Goal: Information Seeking & Learning: Learn about a topic

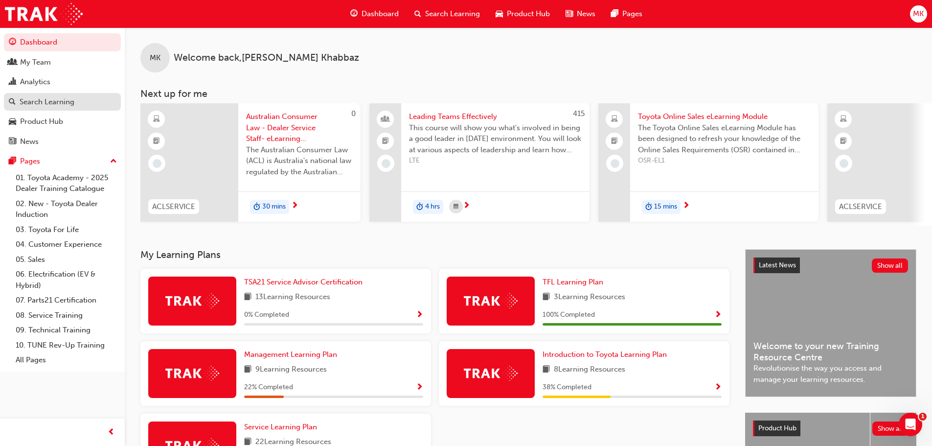
click at [50, 101] on div "Search Learning" at bounding box center [47, 101] width 55 height 11
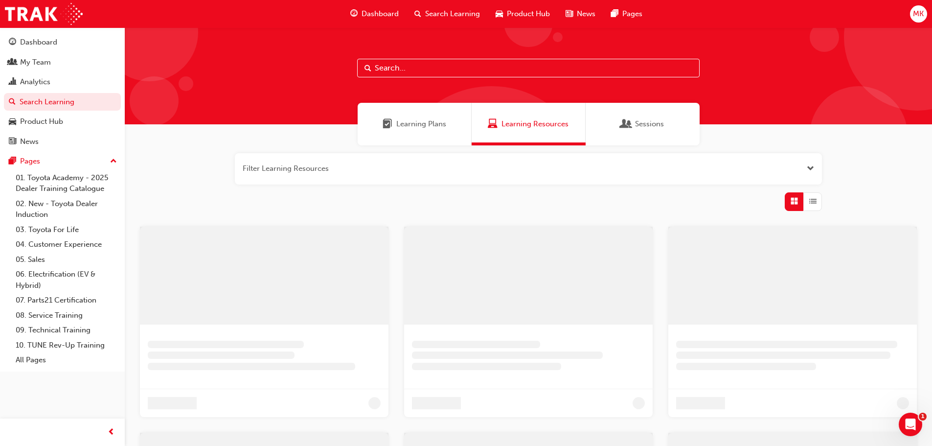
click at [390, 65] on input "text" at bounding box center [528, 68] width 342 height 19
drag, startPoint x: 433, startPoint y: 71, endPoint x: 358, endPoint y: 68, distance: 75.9
click at [358, 68] on div "tqs" at bounding box center [532, 75] width 814 height 97
type input "quality"
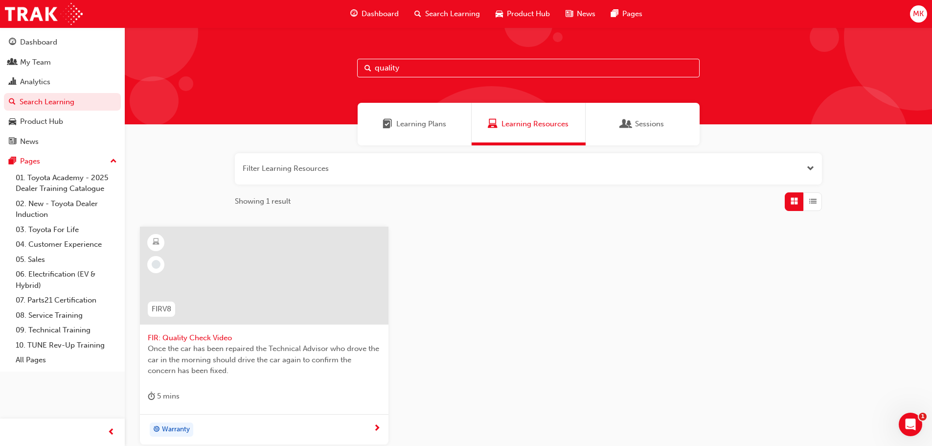
drag, startPoint x: 407, startPoint y: 67, endPoint x: 371, endPoint y: 66, distance: 36.7
click at [371, 66] on div "quality" at bounding box center [528, 68] width 342 height 19
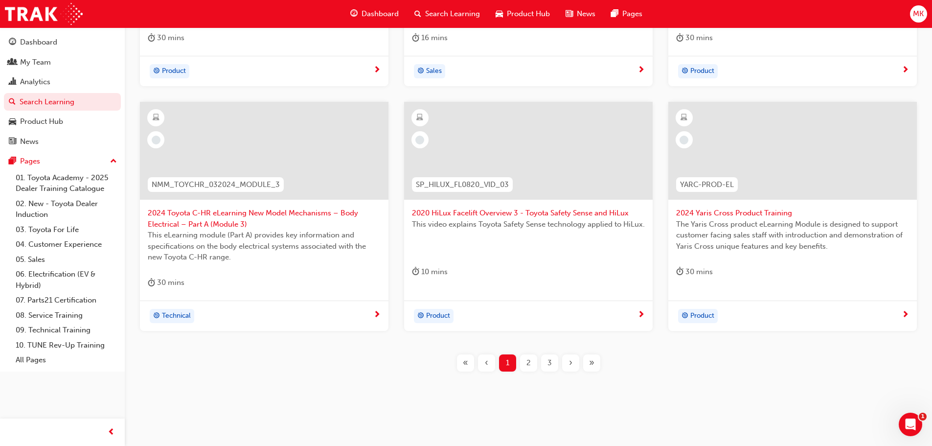
scroll to position [363, 0]
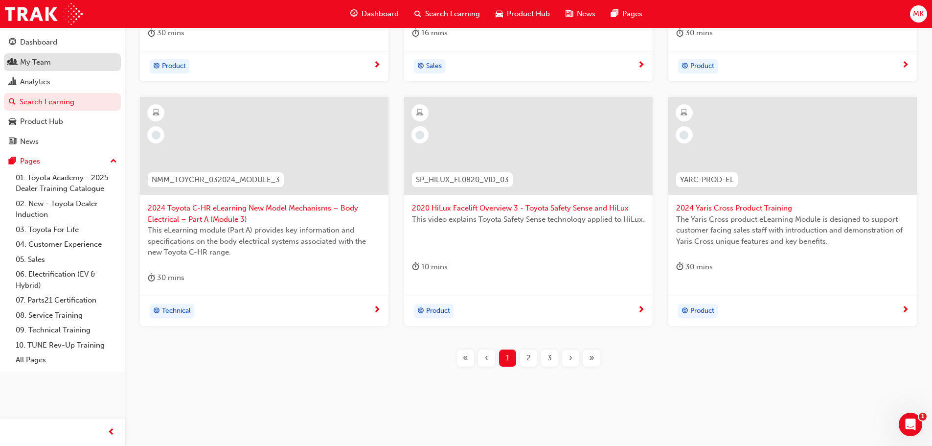
click at [44, 60] on div "My Team" at bounding box center [35, 62] width 31 height 11
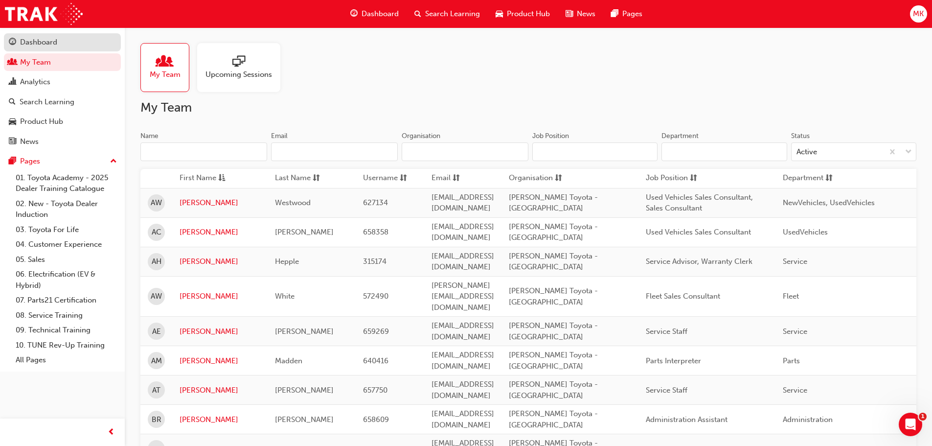
click at [40, 40] on div "Dashboard" at bounding box center [38, 42] width 37 height 11
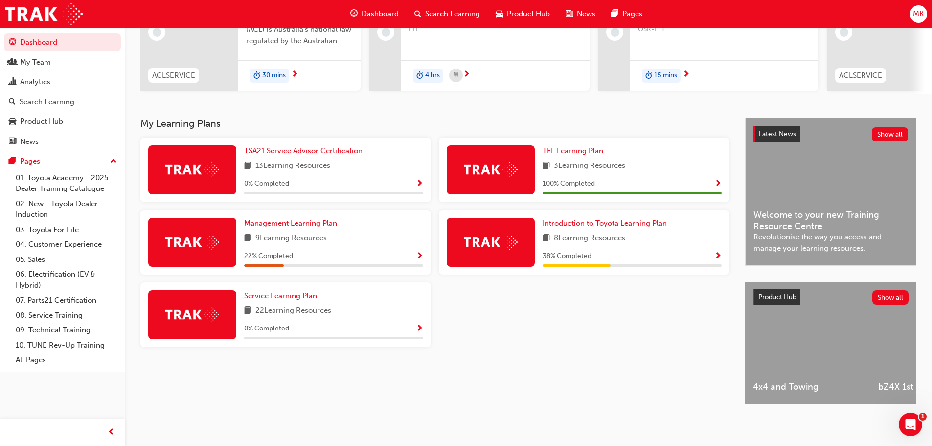
scroll to position [139, 0]
click at [625, 368] on div "My Learning Plans TSA21 Service Advisor Certification 13 Learning Resources 0 %…" at bounding box center [442, 269] width 605 height 303
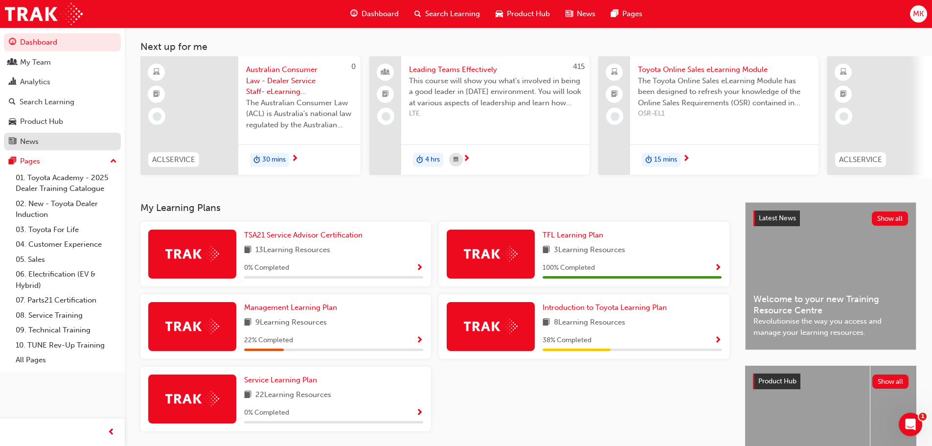
scroll to position [0, 0]
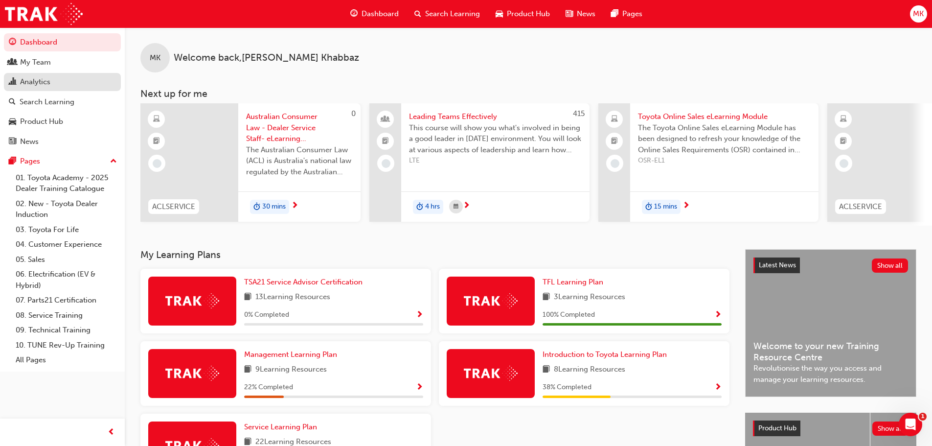
click at [41, 82] on div "Analytics" at bounding box center [35, 81] width 30 height 11
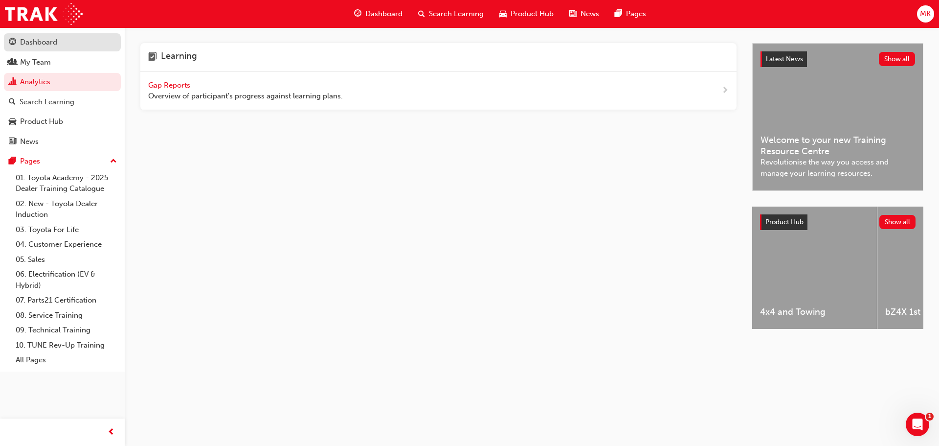
click at [42, 47] on div "Dashboard" at bounding box center [38, 42] width 37 height 11
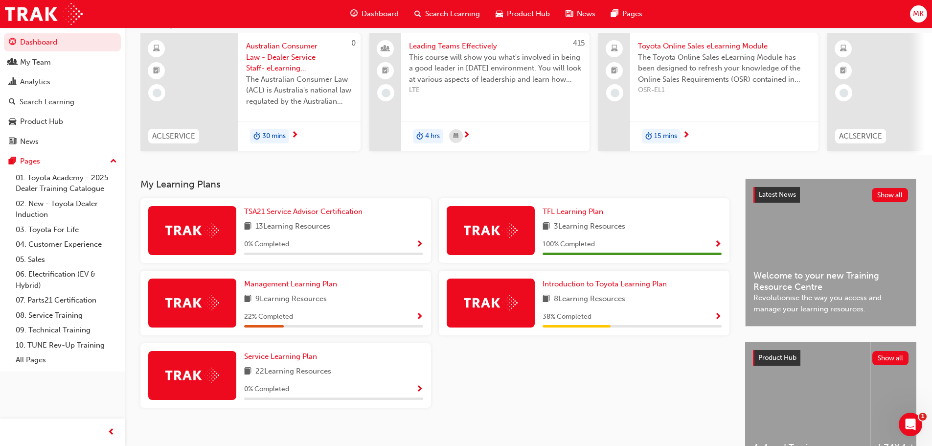
scroll to position [139, 0]
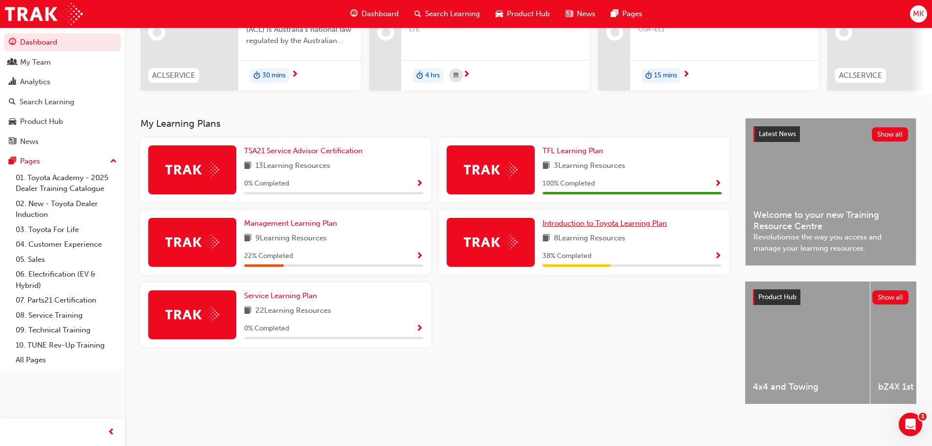
click at [595, 219] on span "Introduction to Toyota Learning Plan" at bounding box center [604, 223] width 124 height 9
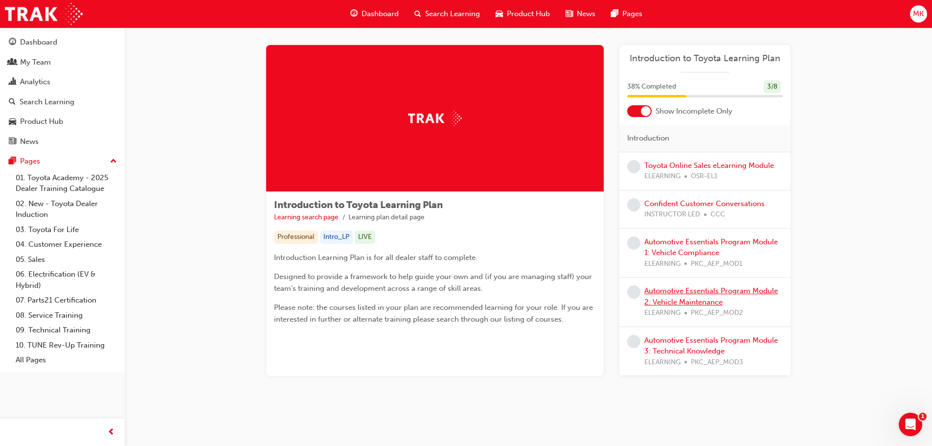
scroll to position [7, 0]
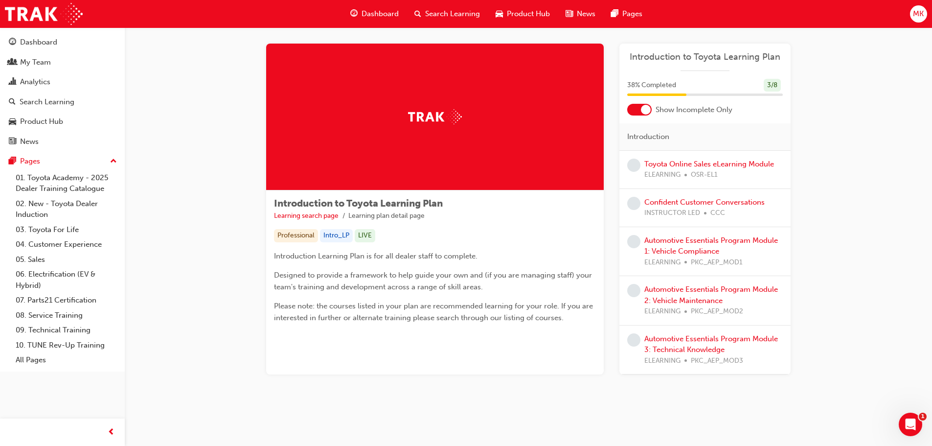
click at [647, 110] on div at bounding box center [646, 110] width 10 height 10
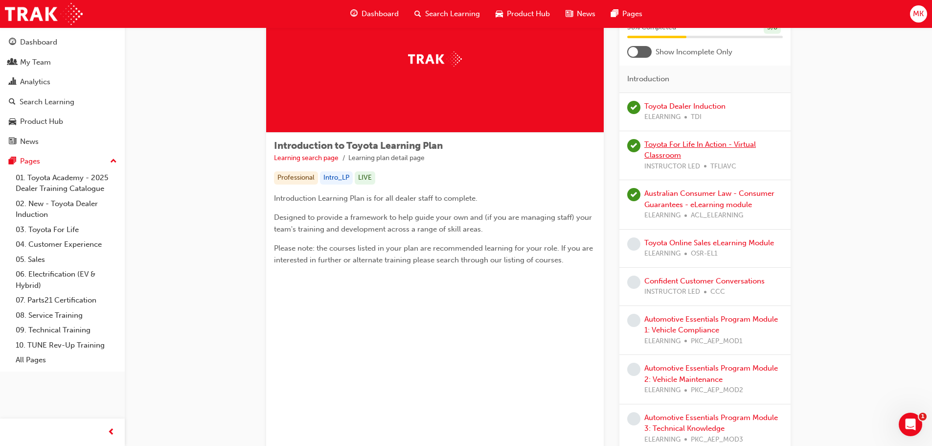
scroll to position [0, 0]
